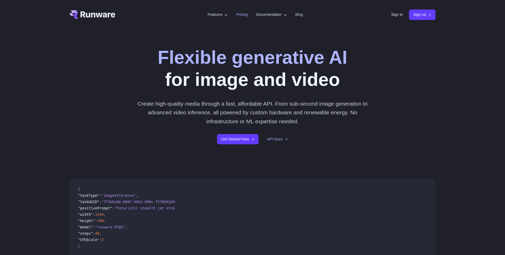
click at [236, 17] on link "Pricing" at bounding box center [242, 15] width 12 height 6
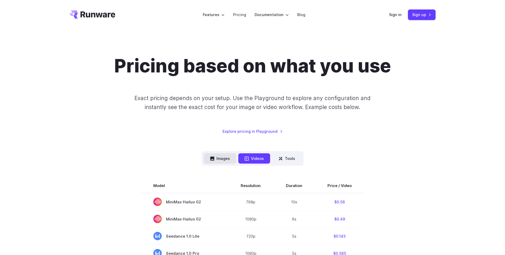
click at [223, 153] on button "Images" at bounding box center [220, 158] width 32 height 10
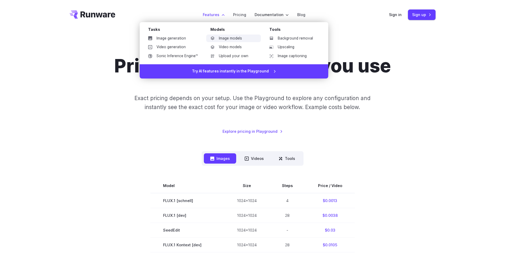
click at [221, 37] on link "Image models" at bounding box center [233, 38] width 55 height 8
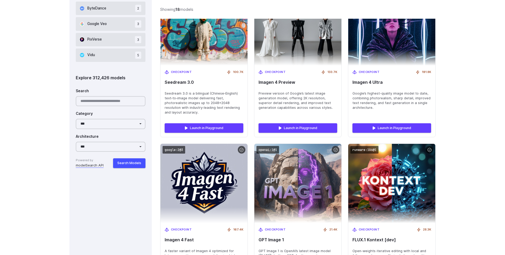
scroll to position [378, 0]
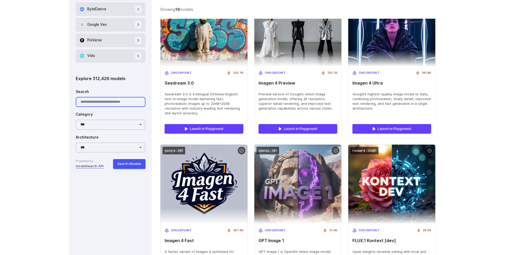
click at [104, 100] on input "Search" at bounding box center [111, 102] width 70 height 10
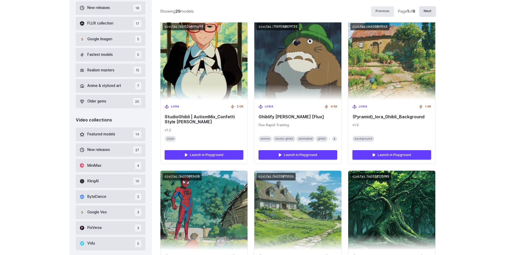
scroll to position [126, 0]
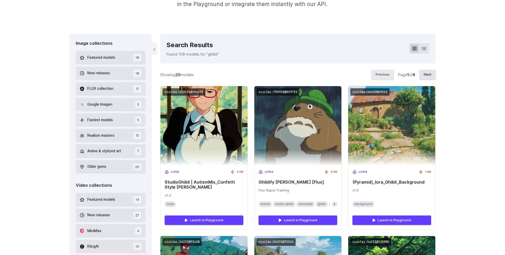
type input "******"
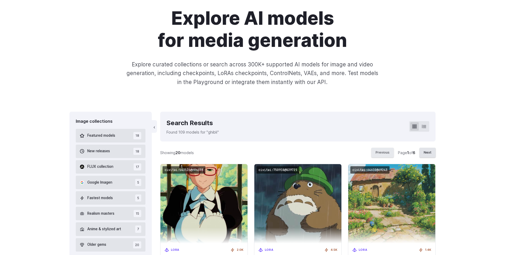
scroll to position [0, 0]
